Goal: Find specific page/section: Find specific page/section

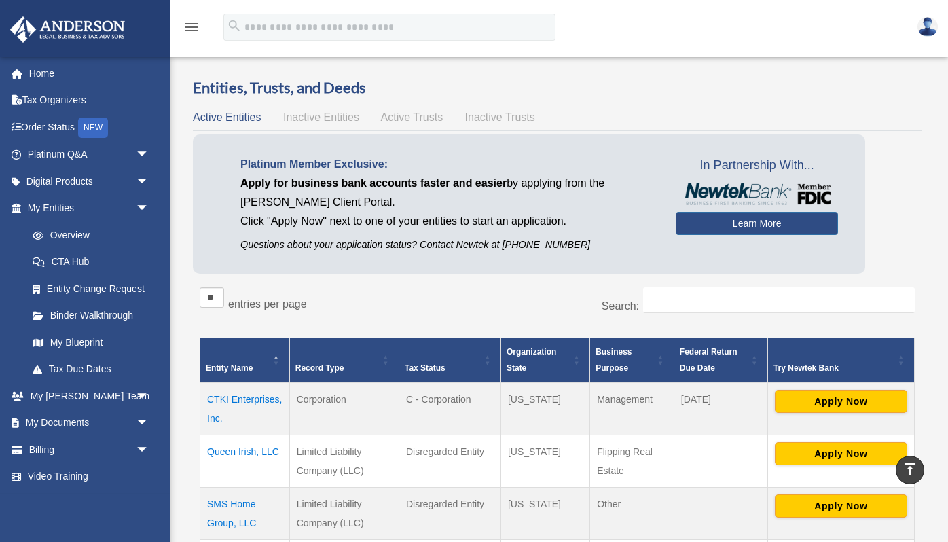
scroll to position [297, 0]
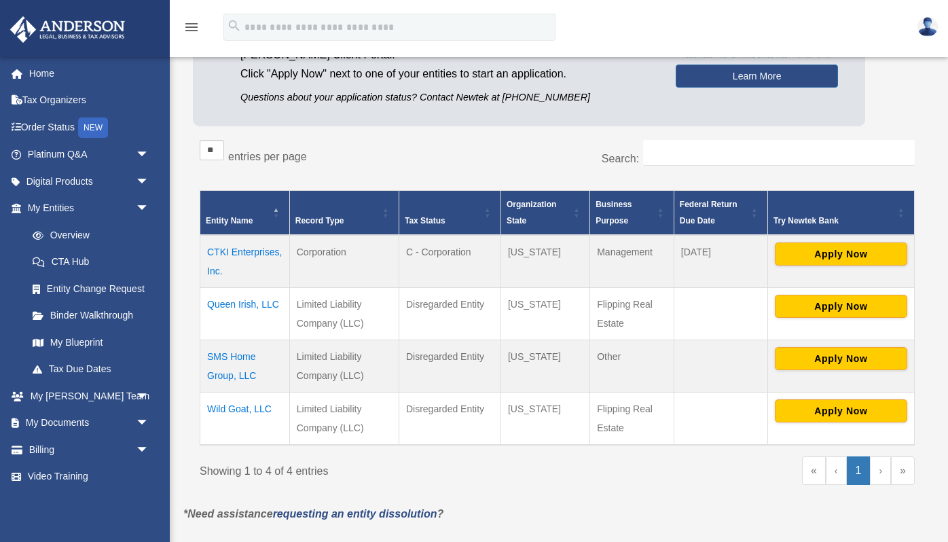
scroll to position [148, 0]
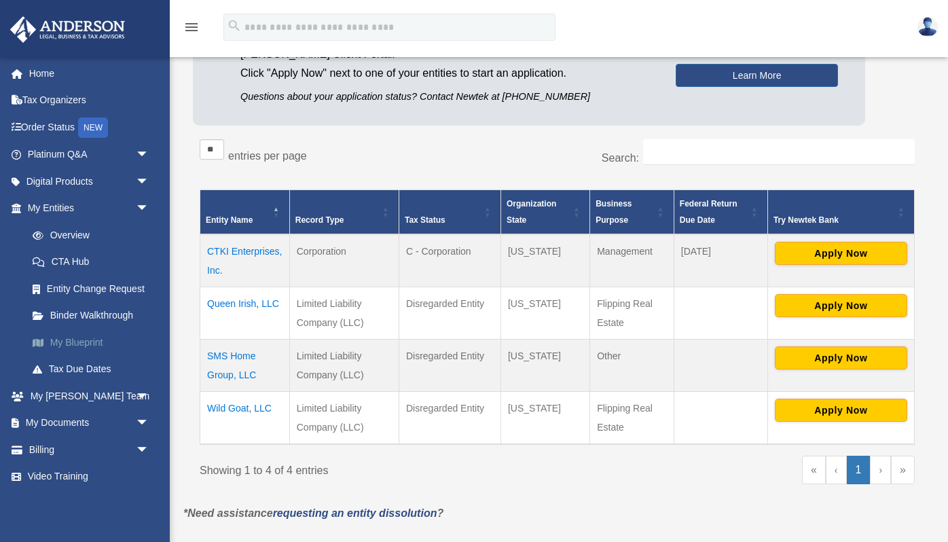
click at [69, 341] on link "My Blueprint" at bounding box center [94, 342] width 151 height 27
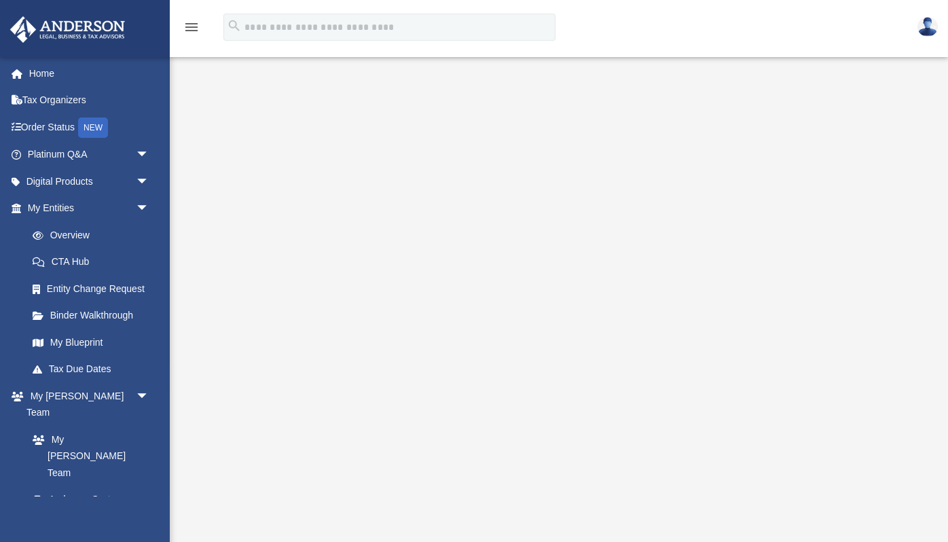
scroll to position [66, 0]
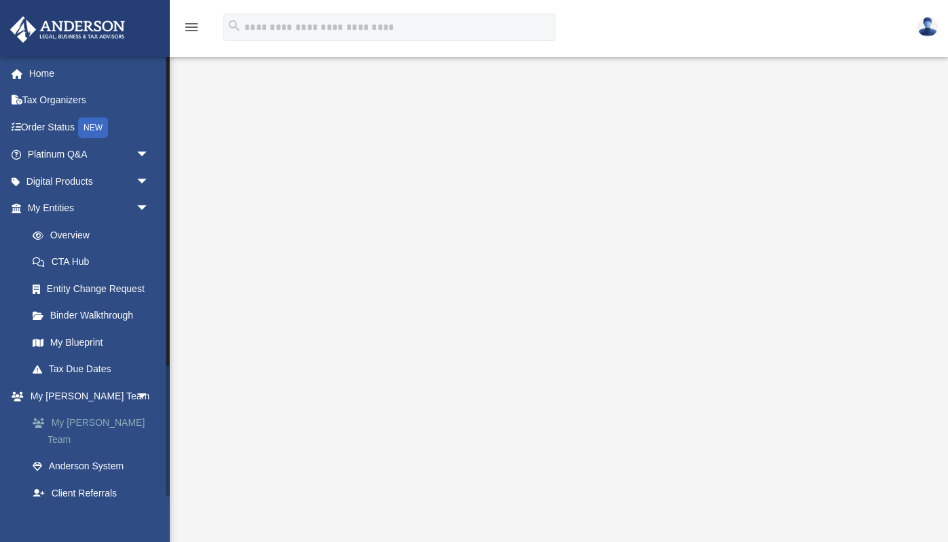
click at [115, 416] on link "My [PERSON_NAME] Team" at bounding box center [94, 431] width 151 height 43
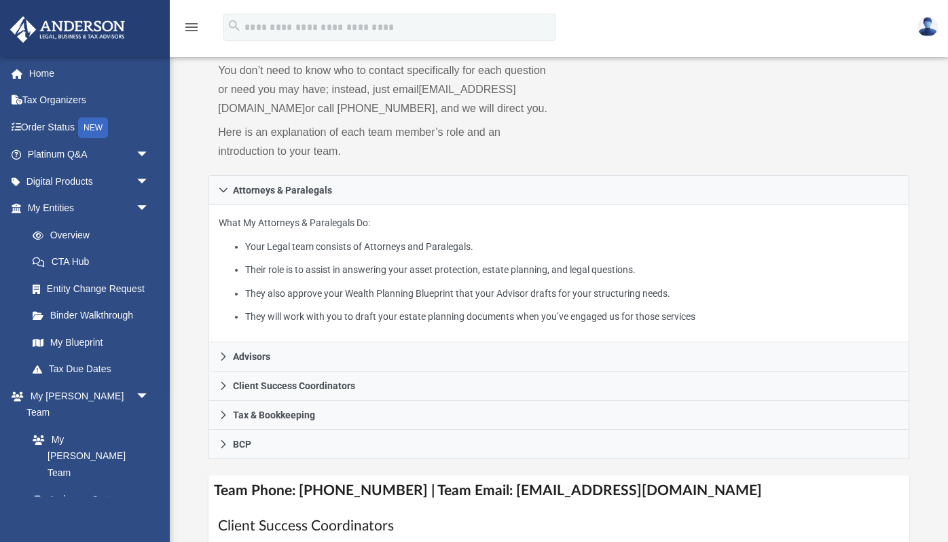
scroll to position [111, 0]
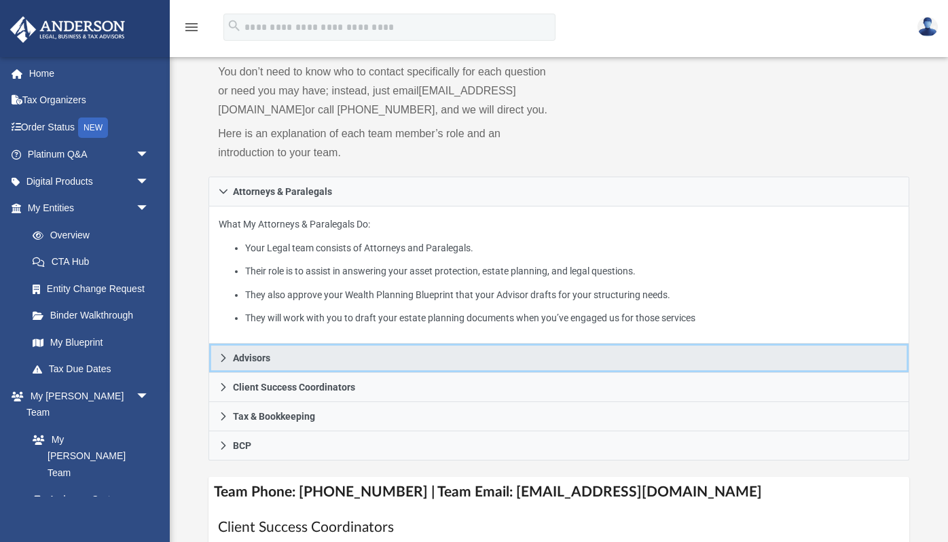
click at [229, 372] on link "Advisors" at bounding box center [559, 358] width 700 height 29
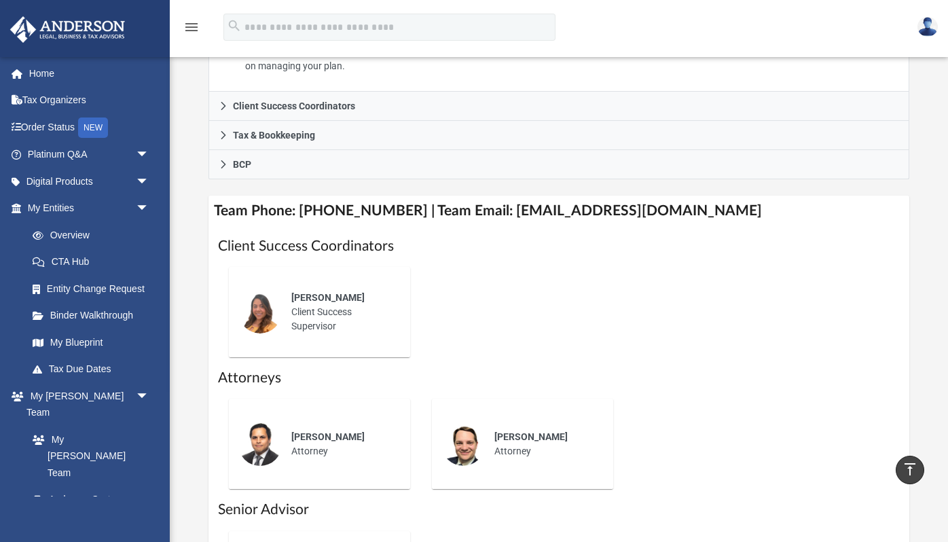
scroll to position [426, 0]
